Goal: Task Accomplishment & Management: Use online tool/utility

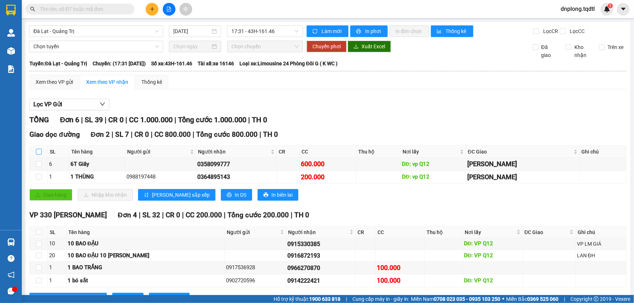
click at [38, 152] on input "checkbox" at bounding box center [39, 152] width 6 height 6
checkbox input "true"
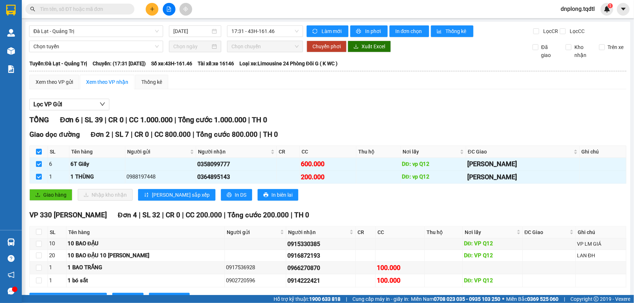
scroll to position [29, 0]
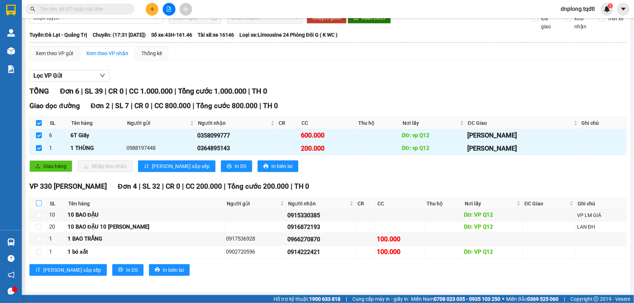
click at [38, 203] on input "checkbox" at bounding box center [39, 203] width 6 height 6
checkbox input "true"
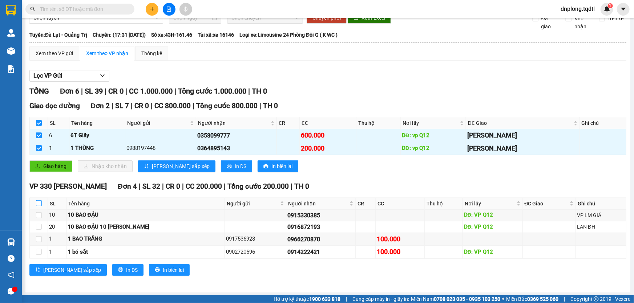
checkbox input "true"
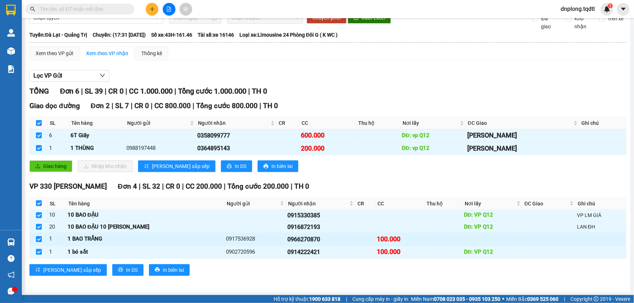
click at [37, 241] on input "checkbox" at bounding box center [39, 239] width 6 height 6
checkbox input "false"
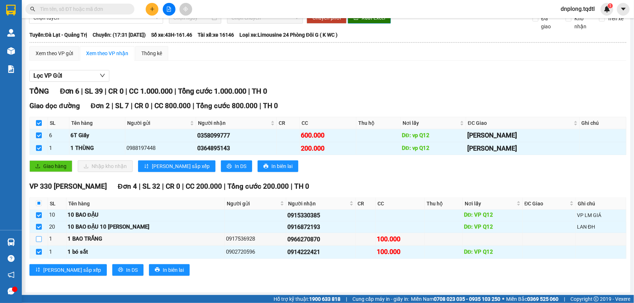
scroll to position [0, 0]
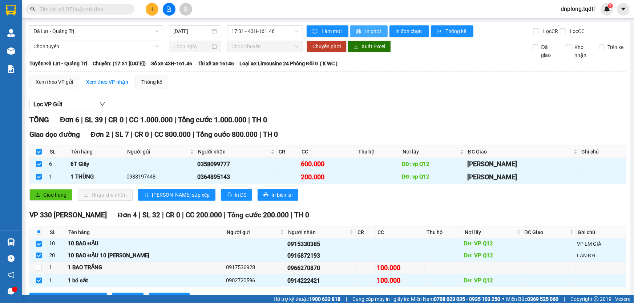
click at [356, 33] on icon "printer" at bounding box center [358, 31] width 5 height 5
